Goal: Transaction & Acquisition: Purchase product/service

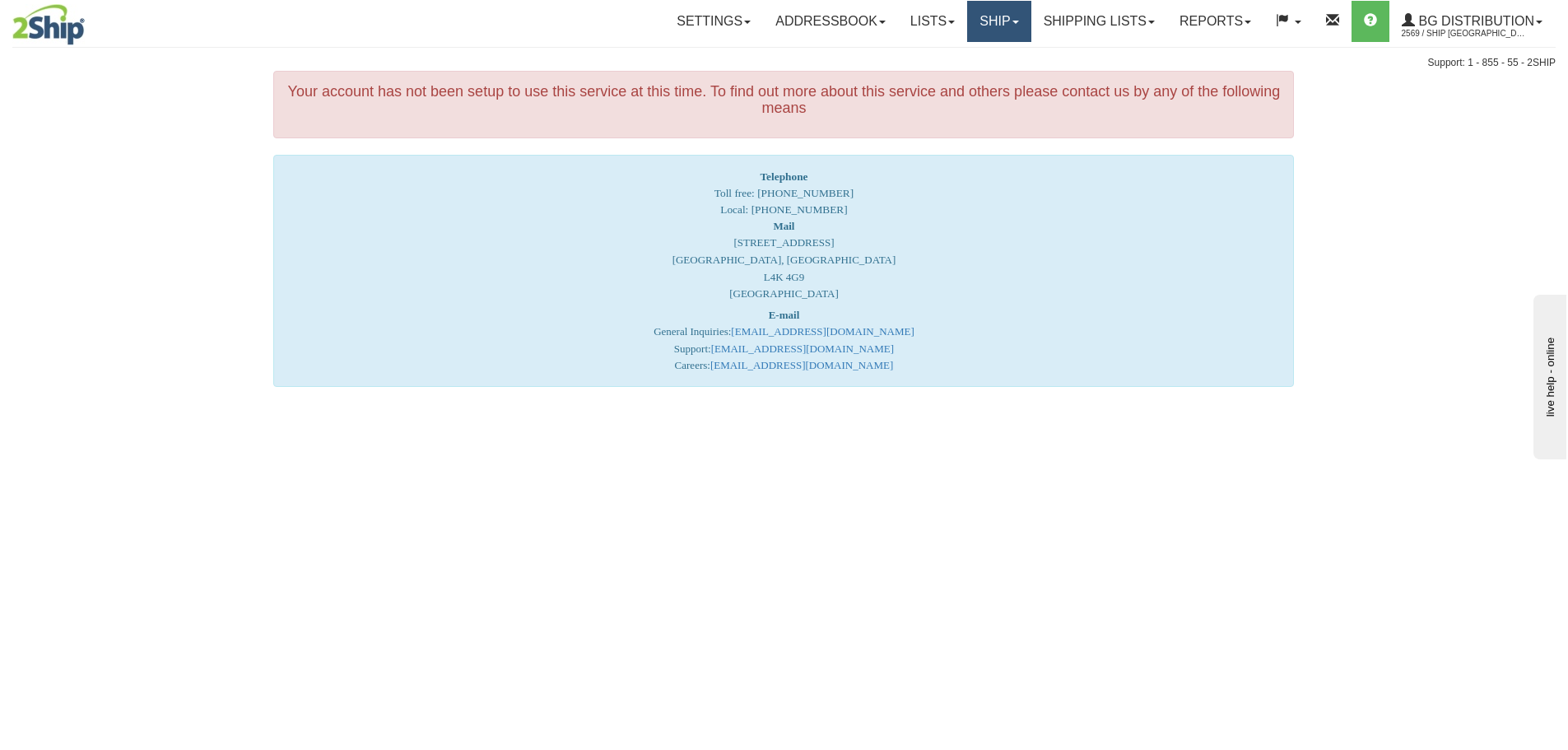
click at [973, 29] on link "Ship" at bounding box center [998, 22] width 63 height 41
click at [959, 60] on span "Ship Screen" at bounding box center [948, 57] width 63 height 13
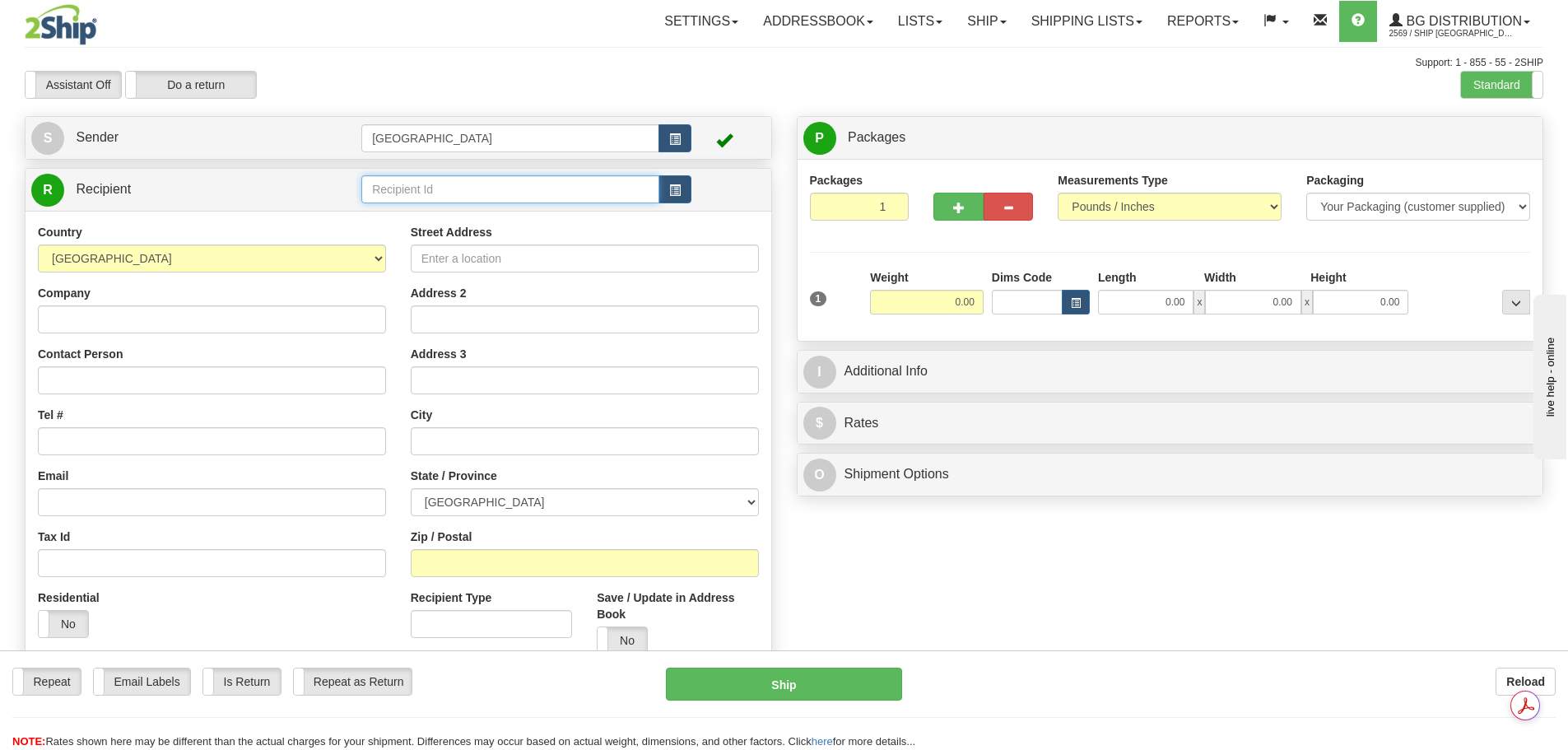
click at [447, 200] on input "text" at bounding box center [510, 189] width 298 height 28
click at [436, 211] on div "60333" at bounding box center [508, 214] width 282 height 18
type input "60333"
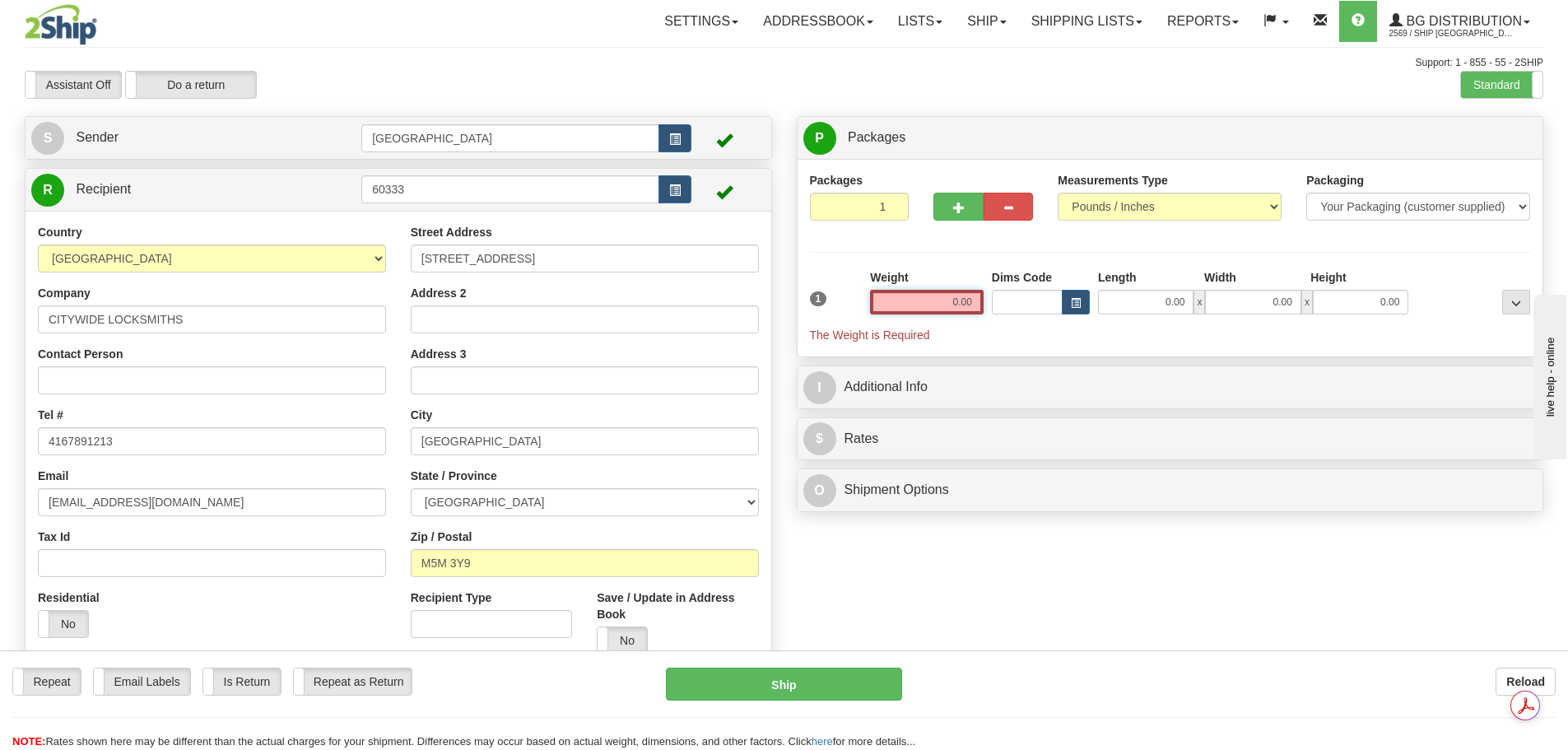
drag, startPoint x: 940, startPoint y: 295, endPoint x: 1098, endPoint y: 307, distance: 158.5
click at [1098, 307] on div "1 Weight 0.00 Dims Code 0.00" at bounding box center [1170, 305] width 729 height 74
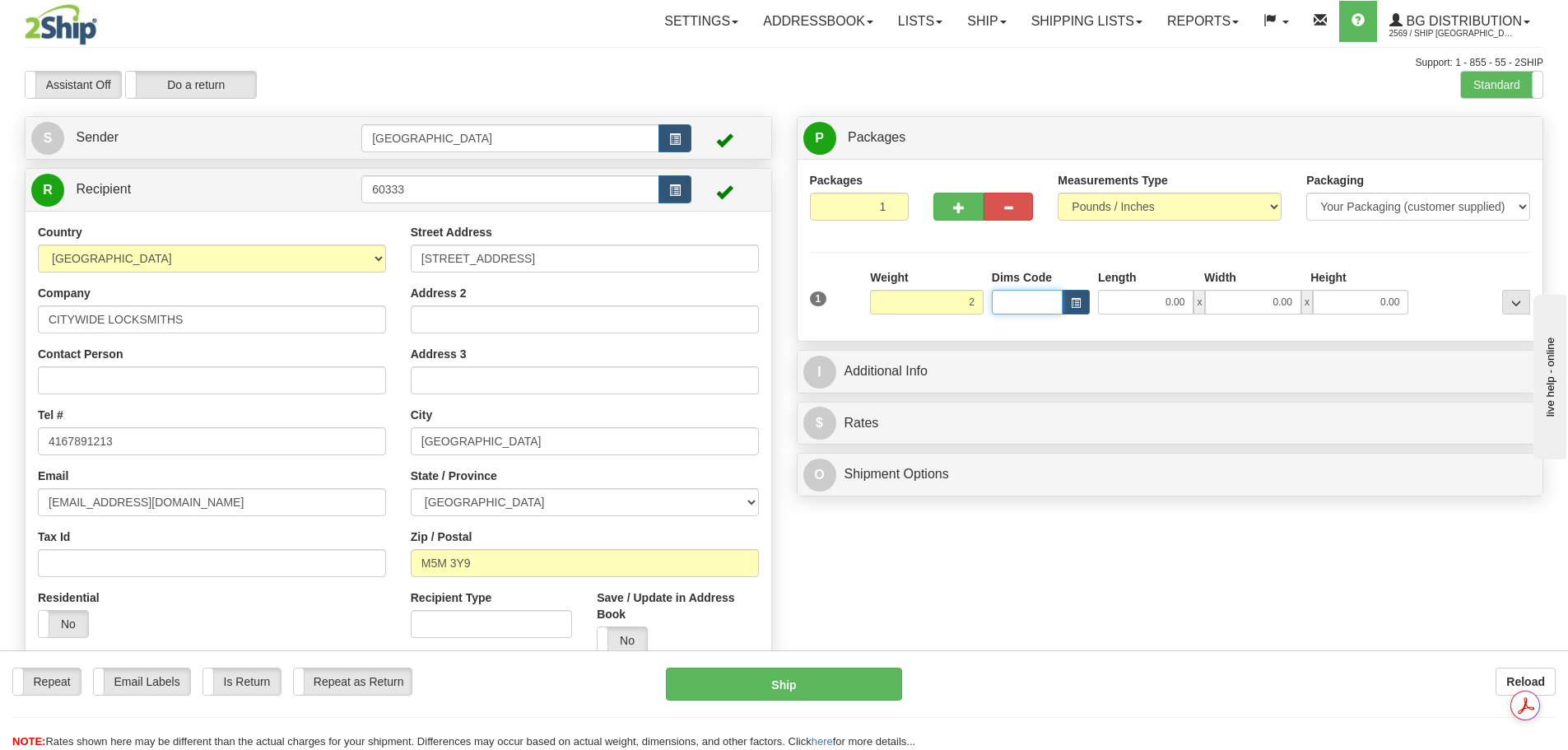
type input "2.00"
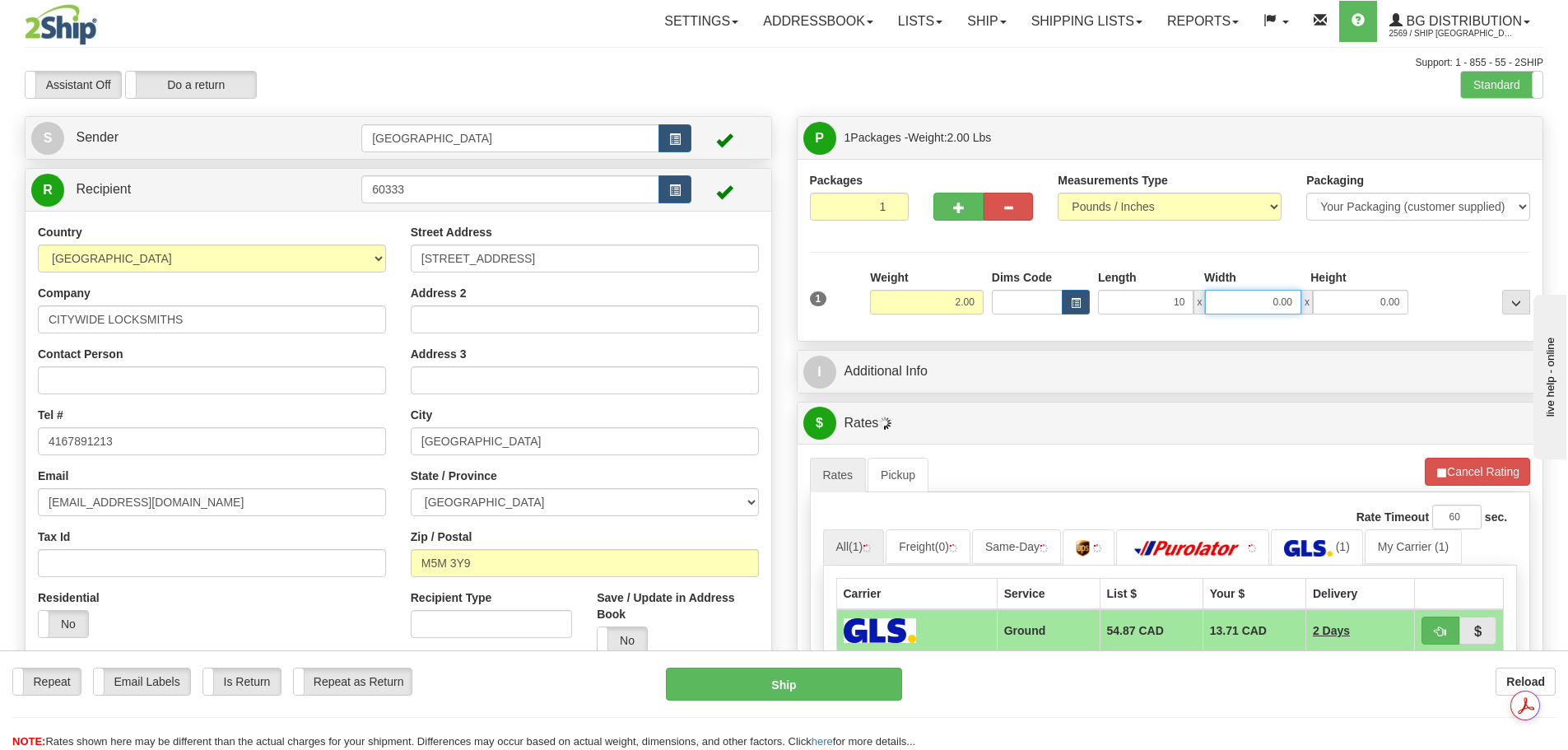
type input "10.00"
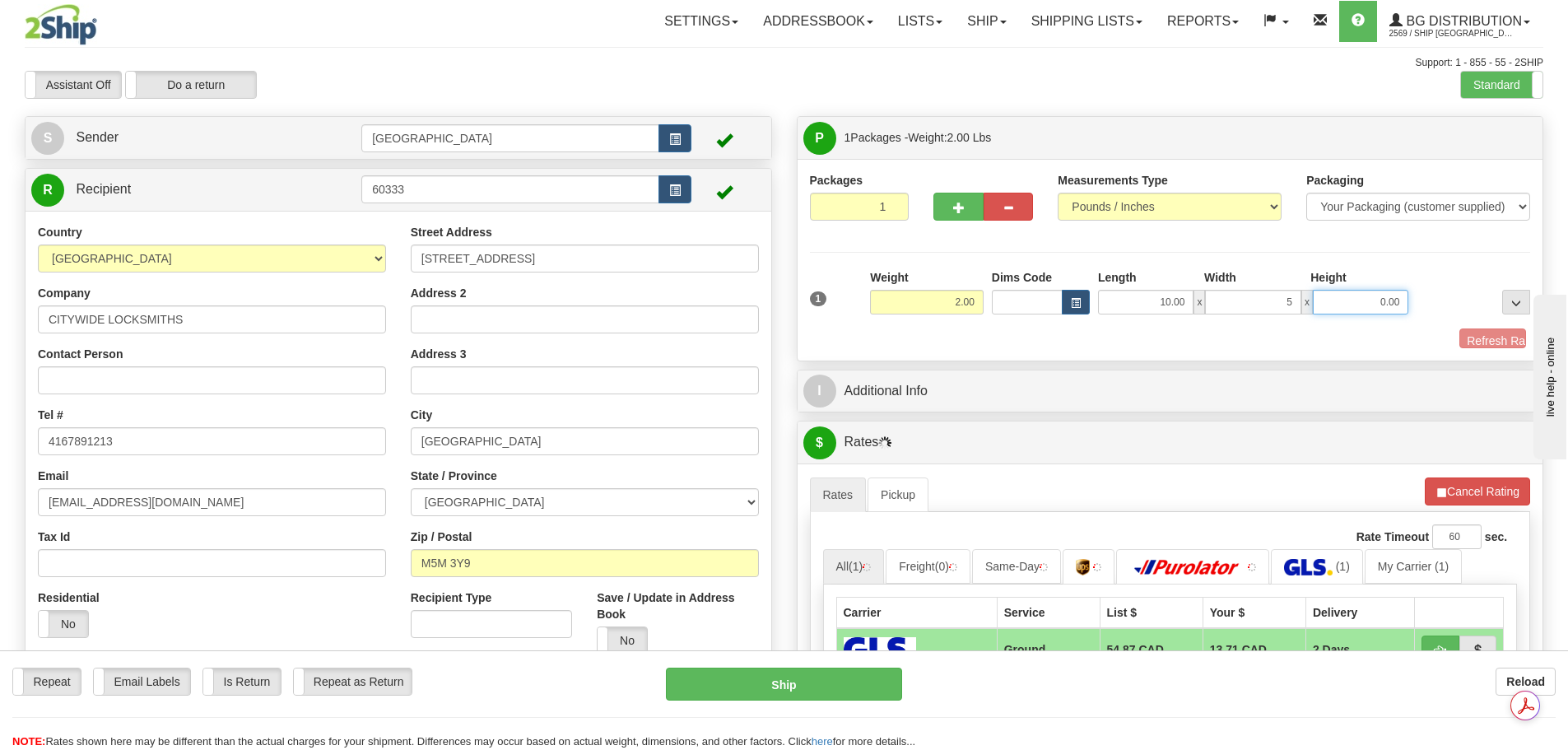
type input "5.00"
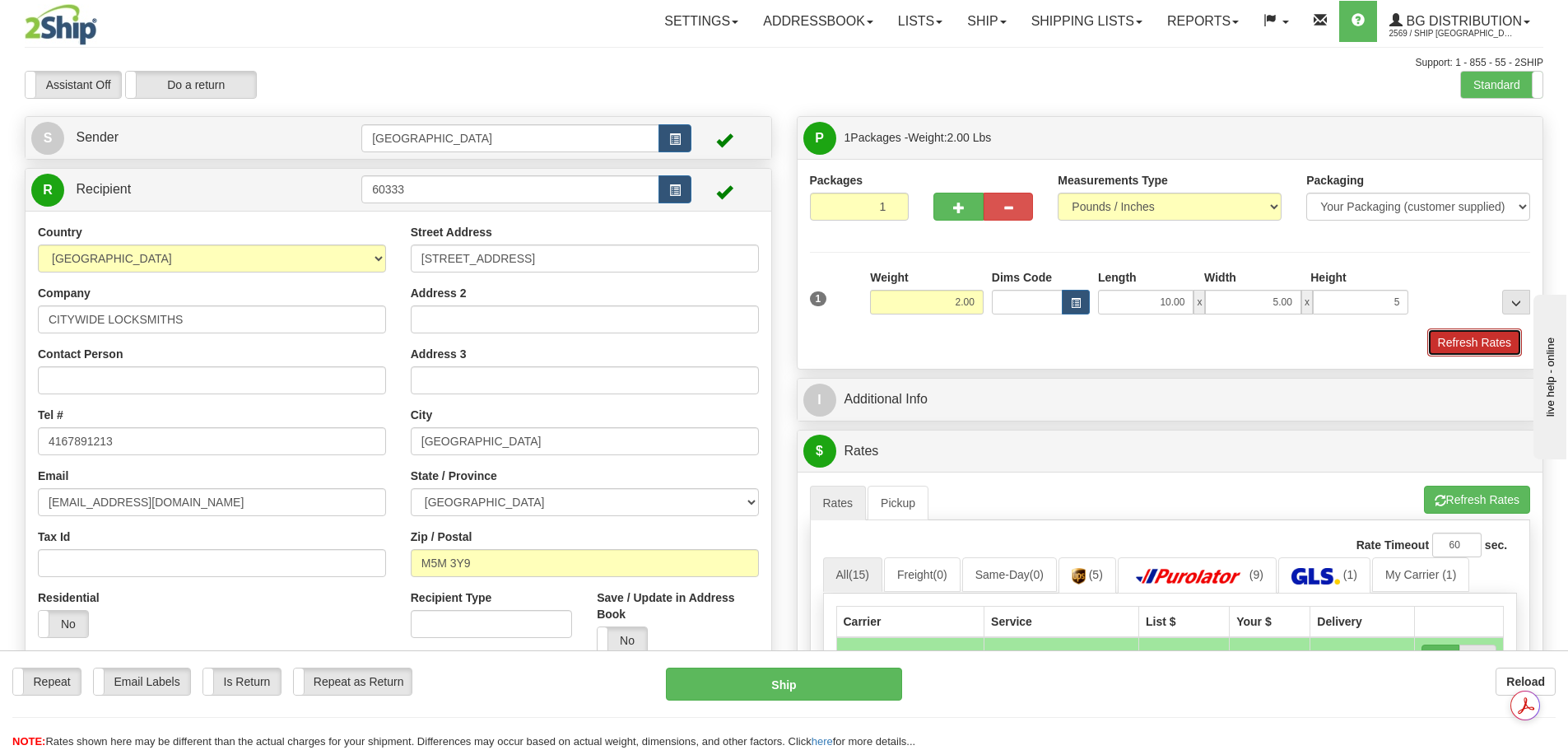
type input "5.00"
click at [1485, 348] on button "Refresh Rates" at bounding box center [1474, 342] width 95 height 28
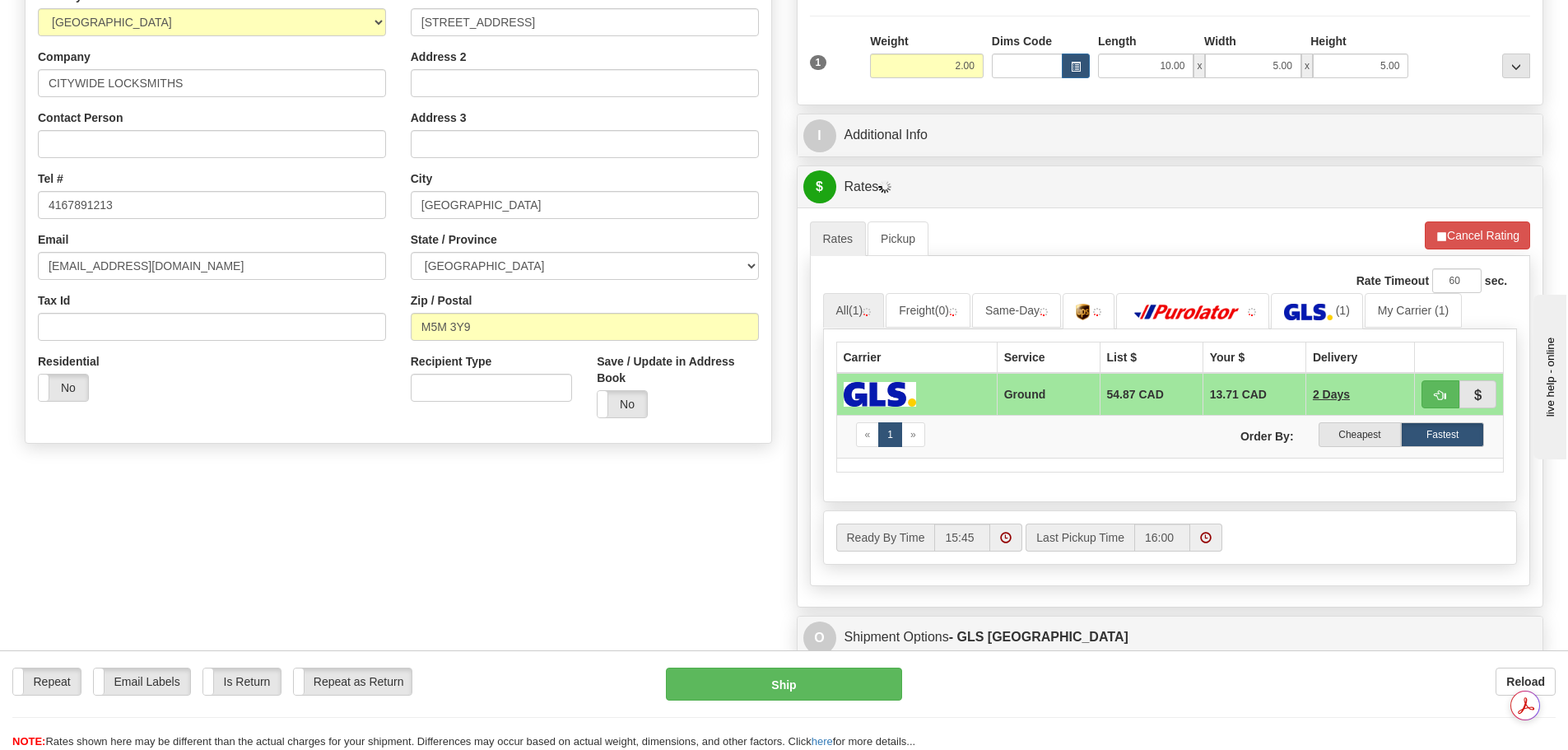
scroll to position [247, 0]
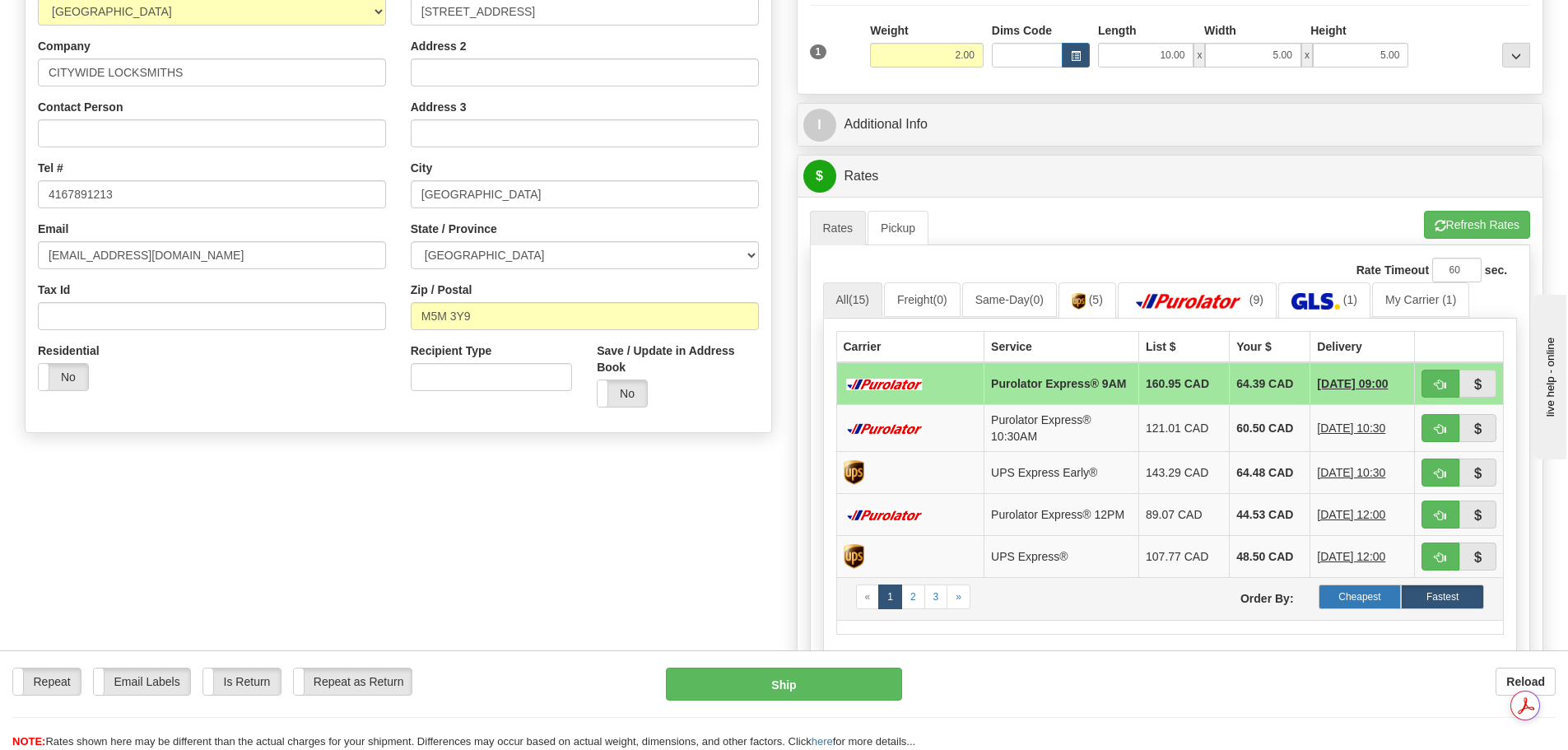
drag, startPoint x: 1311, startPoint y: 617, endPoint x: 1343, endPoint y: 604, distance: 34.5
click at [1343, 604] on label "Cheapest" at bounding box center [1359, 597] width 83 height 24
